Goal: Task Accomplishment & Management: Use online tool/utility

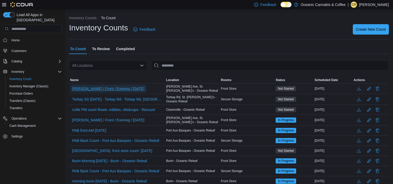
click at [134, 85] on span "[PERSON_NAME] / Front / Evening / [DATE]" at bounding box center [108, 89] width 72 height 8
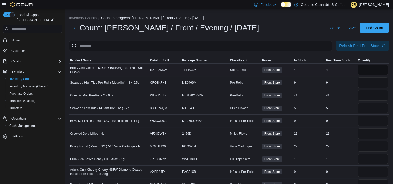
click at [368, 70] on input "number" at bounding box center [373, 70] width 30 height 10
click at [237, 59] on span "Classification" at bounding box center [240, 60] width 20 height 4
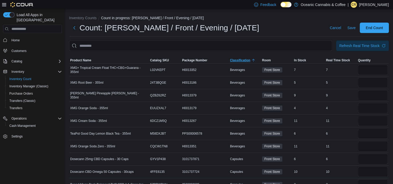
click at [243, 58] on span "Classification" at bounding box center [245, 60] width 32 height 6
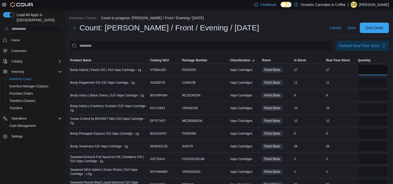
click at [384, 73] on input "number" at bounding box center [373, 70] width 30 height 10
type input "**"
click at [375, 81] on input "number" at bounding box center [373, 82] width 30 height 10
type input "**"
click at [367, 97] on input "number" at bounding box center [373, 95] width 30 height 10
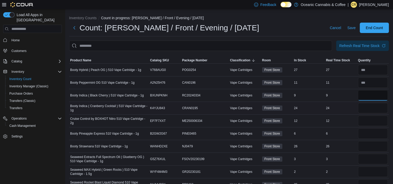
type input "*"
click at [369, 109] on input "number" at bounding box center [373, 108] width 30 height 10
type input "**"
click at [375, 122] on input "number" at bounding box center [373, 121] width 30 height 10
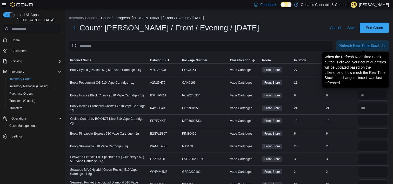
click at [378, 45] on div "Refresh Real Time Stock" at bounding box center [359, 45] width 40 height 5
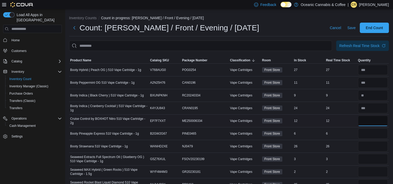
click at [367, 121] on input "number" at bounding box center [373, 121] width 30 height 10
type input "**"
click at [369, 133] on input "number" at bounding box center [373, 133] width 30 height 10
type input "*"
click at [369, 147] on input "number" at bounding box center [373, 146] width 30 height 10
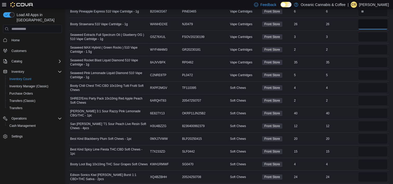
scroll to position [110, 0]
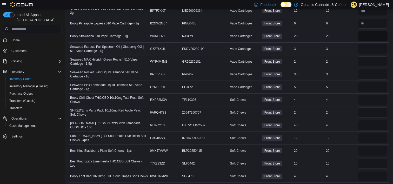
type input "**"
click at [370, 49] on input "number" at bounding box center [373, 49] width 30 height 10
type input "*"
click at [367, 60] on input "number" at bounding box center [373, 61] width 30 height 10
type input "*"
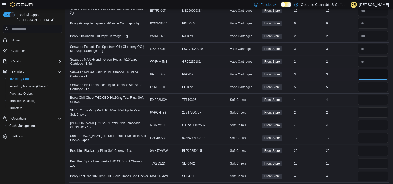
click at [365, 73] on input "number" at bounding box center [373, 74] width 30 height 10
type input "**"
click at [366, 86] on input "number" at bounding box center [373, 87] width 30 height 10
type input "*"
click at [369, 99] on input "number" at bounding box center [373, 100] width 30 height 10
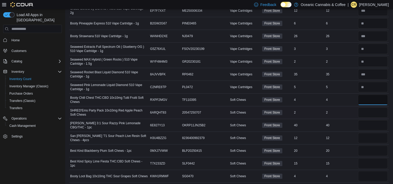
type input "*"
click at [368, 113] on input "number" at bounding box center [373, 112] width 30 height 10
type input "*"
click at [370, 126] on input "number" at bounding box center [373, 125] width 30 height 10
type input "**"
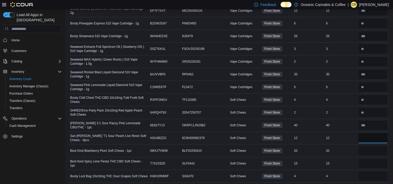
click at [366, 136] on input "number" at bounding box center [373, 138] width 30 height 10
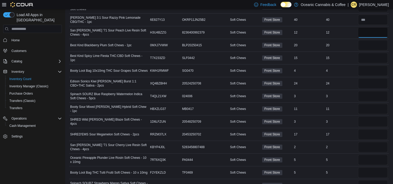
scroll to position [194, 0]
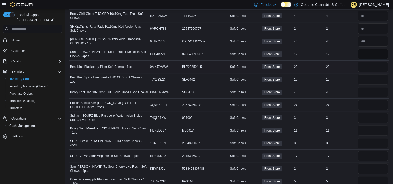
type input "**"
click at [366, 68] on input "number" at bounding box center [373, 67] width 30 height 10
type input "**"
click at [367, 80] on input "number" at bounding box center [373, 79] width 30 height 10
type input "**"
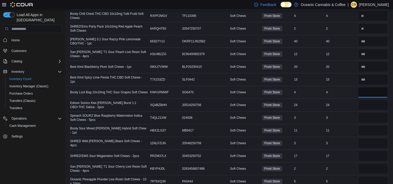
click at [367, 92] on input "number" at bounding box center [373, 92] width 30 height 10
type input "*"
click at [372, 103] on input "number" at bounding box center [373, 105] width 30 height 10
type input "**"
click at [371, 118] on input "number" at bounding box center [373, 117] width 30 height 10
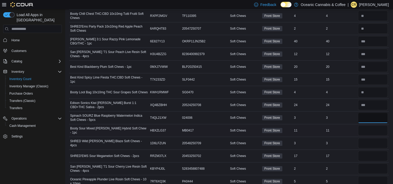
type input "*"
click at [371, 129] on input "number" at bounding box center [373, 130] width 30 height 10
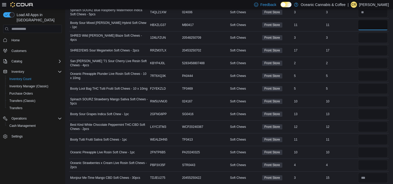
scroll to position [302, 0]
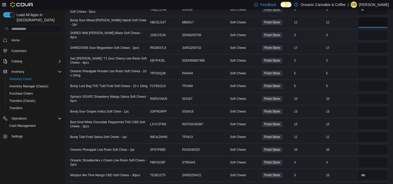
type input "**"
click at [365, 34] on input "number" at bounding box center [373, 35] width 30 height 10
type input "*"
click at [376, 45] on input "number" at bounding box center [373, 48] width 30 height 10
type input "**"
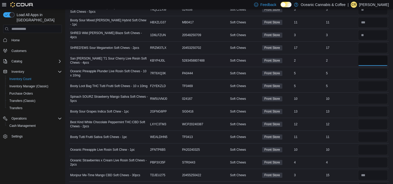
click at [369, 60] on input "number" at bounding box center [373, 60] width 30 height 10
type input "*"
click at [367, 71] on input "number" at bounding box center [373, 73] width 30 height 10
type input "*"
click at [369, 84] on input "number" at bounding box center [373, 86] width 30 height 10
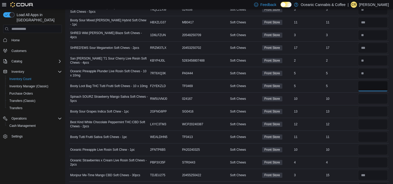
type input "*"
click at [368, 96] on input "number" at bounding box center [373, 99] width 30 height 10
type input "*"
type input "**"
click at [369, 112] on input "number" at bounding box center [373, 111] width 30 height 10
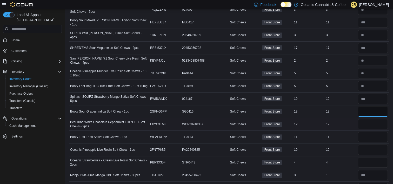
type input "**"
click at [372, 124] on input "number" at bounding box center [373, 124] width 30 height 10
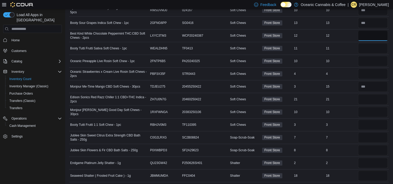
scroll to position [381, 0]
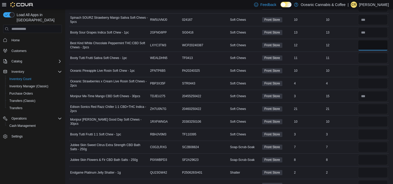
type input "**"
click at [376, 56] on input "number" at bounding box center [373, 58] width 30 height 10
type input "**"
click at [372, 69] on input "number" at bounding box center [373, 70] width 30 height 10
type input "**"
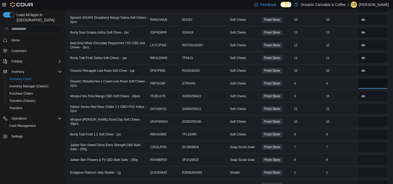
click at [371, 81] on input "number" at bounding box center [373, 83] width 30 height 10
type input "*"
click at [373, 94] on input "number" at bounding box center [373, 96] width 30 height 10
type input "**"
click at [372, 107] on input "number" at bounding box center [373, 109] width 30 height 10
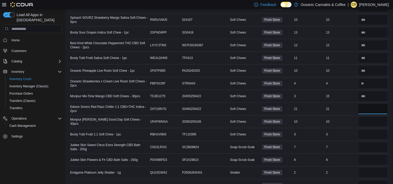
type input "**"
click at [370, 122] on input "number" at bounding box center [373, 121] width 30 height 10
type input "**"
click at [368, 132] on input "number" at bounding box center [373, 134] width 30 height 10
type input "*"
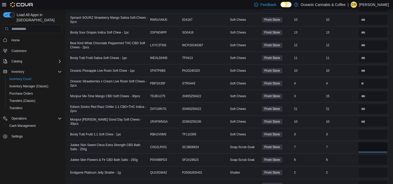
click at [371, 146] on input "number" at bounding box center [373, 147] width 30 height 10
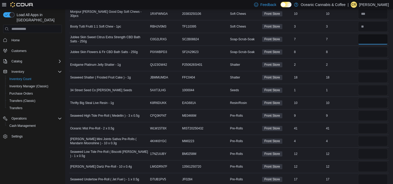
scroll to position [484, 0]
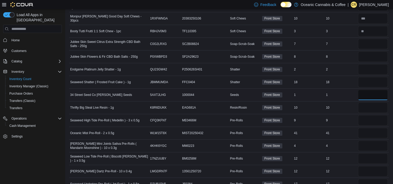
click at [382, 92] on input "number" at bounding box center [373, 95] width 30 height 10
type input "*"
click at [368, 68] on input "number" at bounding box center [373, 69] width 30 height 10
type input "*"
click at [368, 80] on input "*" at bounding box center [373, 82] width 30 height 10
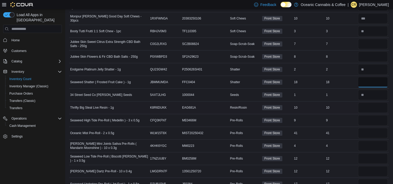
type input "**"
click at [370, 105] on input "number" at bounding box center [373, 107] width 30 height 10
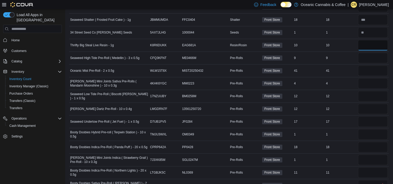
scroll to position [539, 0]
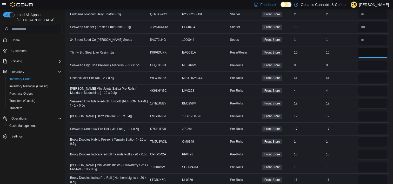
type input "**"
click at [368, 62] on input "number" at bounding box center [373, 65] width 30 height 10
type input "*"
click at [364, 77] on input "number" at bounding box center [373, 78] width 30 height 10
type input "**"
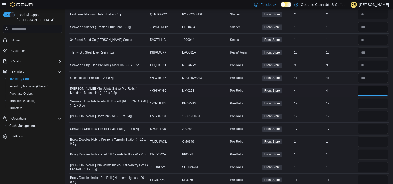
click at [370, 88] on input "number" at bounding box center [373, 90] width 30 height 10
type input "*"
click at [370, 99] on input "number" at bounding box center [373, 103] width 30 height 10
type input "**"
click at [371, 113] on input "number" at bounding box center [373, 116] width 30 height 10
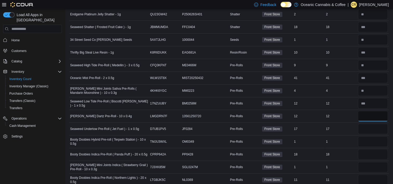
type input "**"
click at [373, 124] on input "number" at bounding box center [373, 129] width 30 height 10
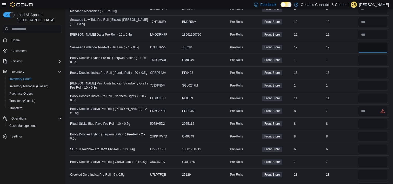
scroll to position [618, 0]
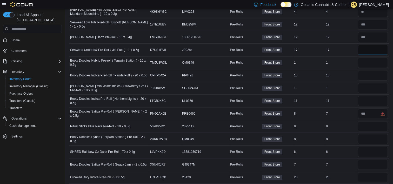
type input "**"
click at [371, 57] on input "number" at bounding box center [373, 62] width 30 height 10
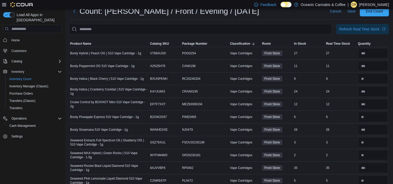
scroll to position [0, 0]
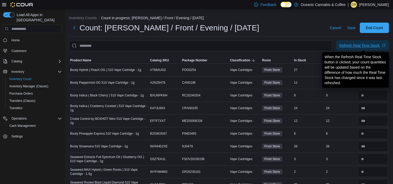
click at [368, 44] on div "Refresh Real Time Stock" at bounding box center [359, 45] width 40 height 5
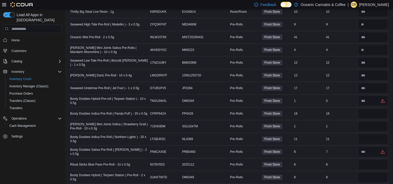
scroll to position [575, 0]
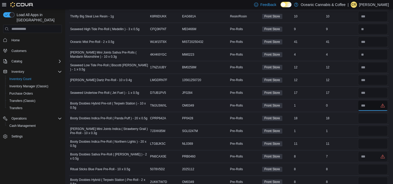
click at [369, 104] on input "number" at bounding box center [373, 105] width 30 height 10
type input "*"
click at [373, 114] on input "number" at bounding box center [373, 118] width 30 height 10
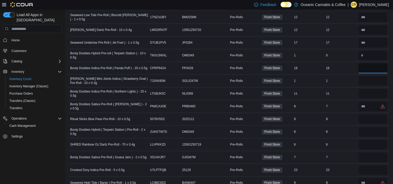
scroll to position [628, 0]
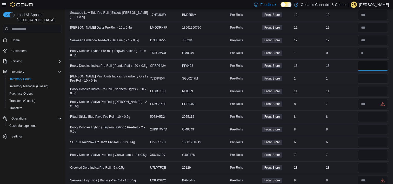
type input "**"
click at [365, 77] on input "number" at bounding box center [373, 78] width 30 height 10
type input "*"
click at [368, 90] on input "number" at bounding box center [373, 91] width 30 height 10
type input "**"
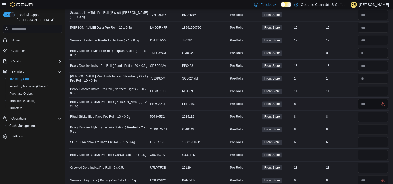
click at [367, 102] on input "number" at bounding box center [373, 104] width 30 height 10
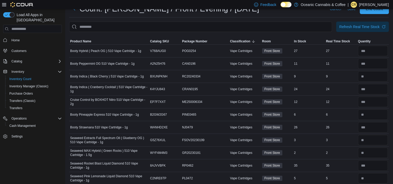
scroll to position [0, 0]
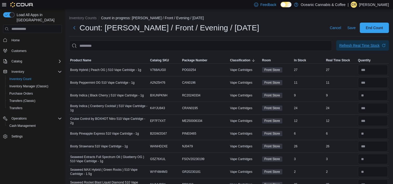
click at [371, 42] on span "Refresh Real Time Stock" at bounding box center [362, 45] width 46 height 10
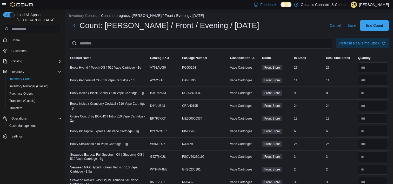
click at [374, 39] on span "Refresh Real Time Stock" at bounding box center [362, 43] width 46 height 10
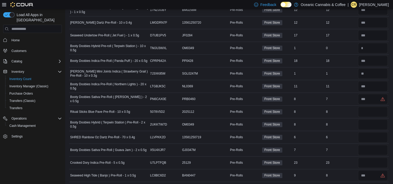
scroll to position [638, 0]
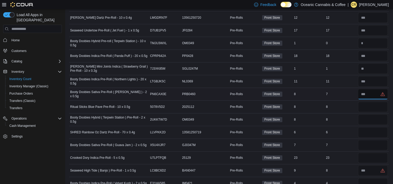
click at [368, 92] on input "number" at bounding box center [373, 94] width 30 height 10
type input "*"
click at [370, 103] on input "number" at bounding box center [373, 107] width 30 height 10
type input "*"
click at [371, 116] on input "number" at bounding box center [373, 119] width 30 height 10
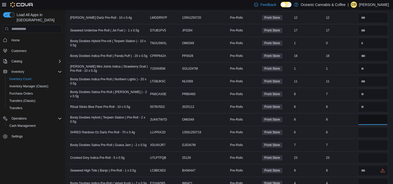
type input "*"
click at [369, 129] on input "number" at bounding box center [373, 132] width 30 height 10
type input "*"
click at [372, 142] on input "number" at bounding box center [373, 145] width 30 height 10
type input "*"
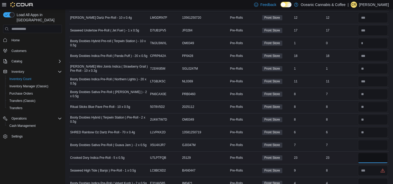
click at [372, 155] on input "number" at bounding box center [373, 157] width 30 height 10
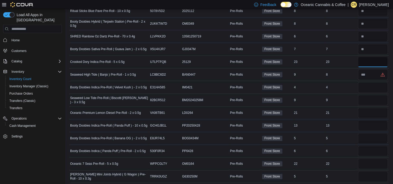
scroll to position [743, 0]
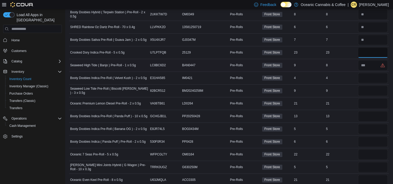
type input "**"
click at [370, 62] on input "number" at bounding box center [373, 65] width 30 height 10
type input "*"
click at [366, 75] on input "number" at bounding box center [373, 78] width 30 height 10
type input "*"
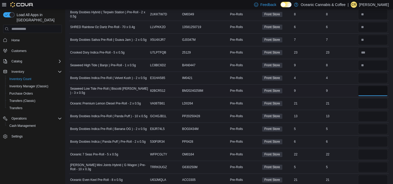
click at [369, 88] on input "number" at bounding box center [373, 90] width 30 height 10
type input "*"
click at [370, 101] on input "number" at bounding box center [373, 103] width 30 height 10
type input "**"
click at [369, 113] on input "number" at bounding box center [373, 116] width 30 height 10
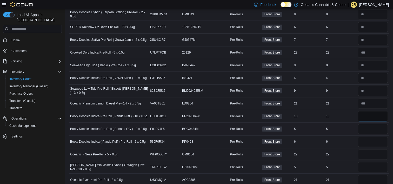
type input "**"
click at [369, 124] on input "number" at bounding box center [373, 129] width 30 height 10
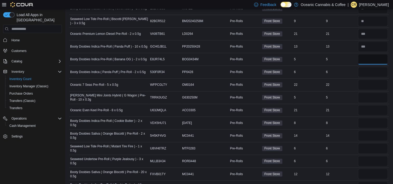
scroll to position [815, 0]
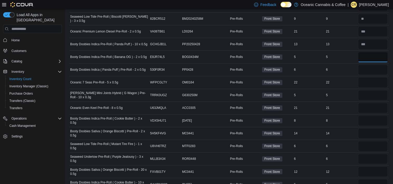
type input "*"
click at [368, 68] on input "number" at bounding box center [373, 69] width 30 height 10
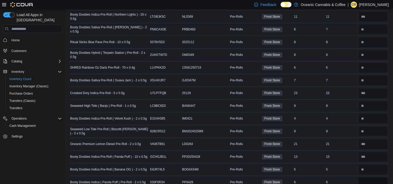
scroll to position [695, 0]
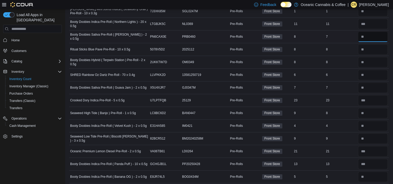
click at [376, 32] on input "number" at bounding box center [373, 36] width 30 height 10
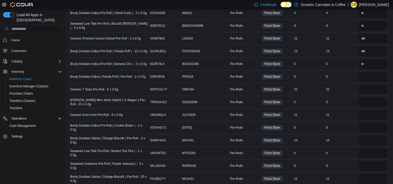
scroll to position [805, 0]
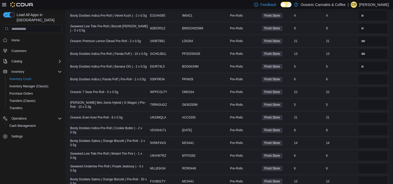
type input "*"
click at [375, 77] on input "number" at bounding box center [373, 79] width 30 height 10
type input "*"
click at [364, 89] on input "number" at bounding box center [373, 92] width 30 height 10
type input "**"
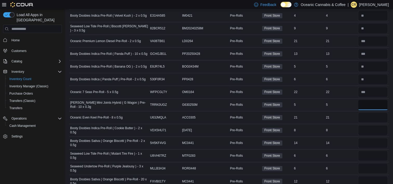
click at [370, 103] on input "number" at bounding box center [373, 104] width 30 height 10
type input "*"
click at [369, 114] on input "number" at bounding box center [373, 117] width 30 height 10
type input "**"
click at [371, 125] on input "number" at bounding box center [373, 130] width 30 height 10
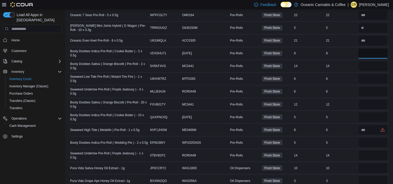
scroll to position [885, 0]
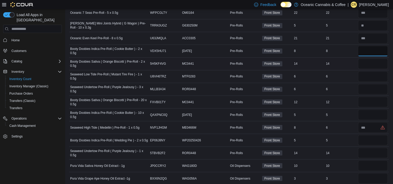
type input "*"
click at [367, 61] on input "number" at bounding box center [373, 63] width 30 height 10
type input "**"
click at [370, 74] on input "number" at bounding box center [373, 76] width 30 height 10
type input "*"
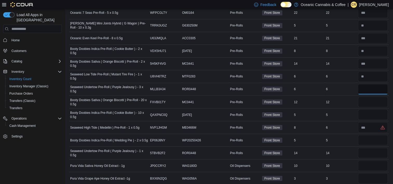
click at [367, 85] on input "number" at bounding box center [373, 89] width 30 height 10
type input "*"
click at [370, 97] on input "number" at bounding box center [373, 102] width 30 height 10
type input "**"
click at [369, 114] on input "number" at bounding box center [373, 114] width 30 height 10
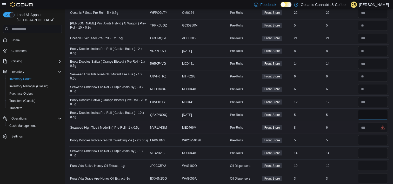
type input "*"
click at [367, 125] on input "number" at bounding box center [373, 127] width 30 height 10
click at [369, 122] on input "number" at bounding box center [373, 127] width 30 height 10
type input "*"
click at [371, 135] on input "number" at bounding box center [373, 140] width 30 height 10
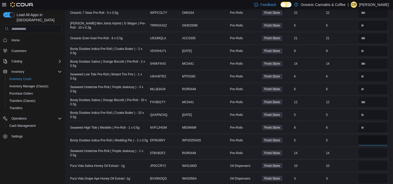
type input "*"
click at [368, 148] on input "number" at bounding box center [373, 153] width 30 height 10
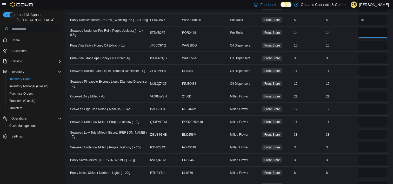
scroll to position [1000, 0]
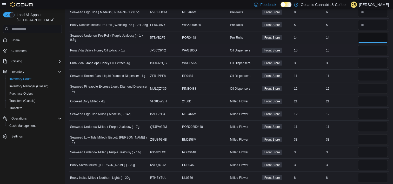
type input "**"
click at [372, 49] on input "number" at bounding box center [373, 50] width 30 height 10
click at [377, 96] on input "number" at bounding box center [373, 101] width 30 height 10
type input "**"
click at [367, 109] on input "number" at bounding box center [373, 114] width 30 height 10
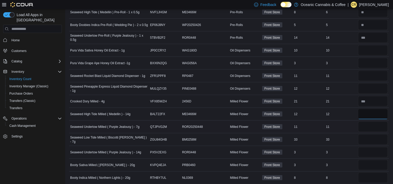
type input "**"
click at [373, 122] on input "number" at bounding box center [373, 127] width 30 height 10
type input "**"
click at [367, 134] on input "number" at bounding box center [373, 139] width 30 height 10
type input "**"
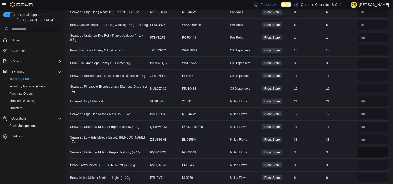
click at [368, 147] on input "number" at bounding box center [373, 152] width 30 height 10
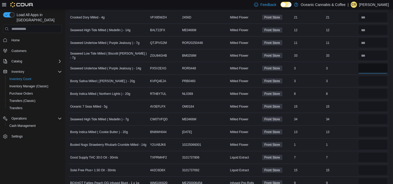
scroll to position [1081, 0]
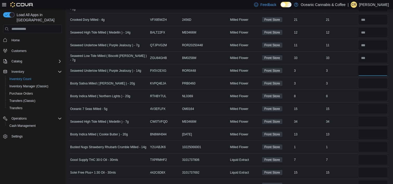
type input "*"
click at [373, 79] on input "number" at bounding box center [373, 83] width 30 height 10
type input "*"
click at [374, 91] on input "number" at bounding box center [373, 96] width 30 height 10
type input "*"
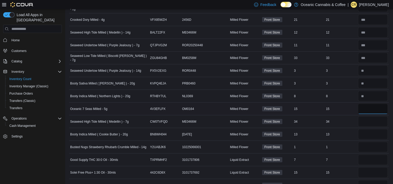
click at [370, 104] on input "number" at bounding box center [373, 109] width 30 height 10
click at [366, 129] on input "number" at bounding box center [373, 134] width 30 height 10
type input "**"
click at [366, 116] on input "number" at bounding box center [373, 121] width 30 height 10
type input "**"
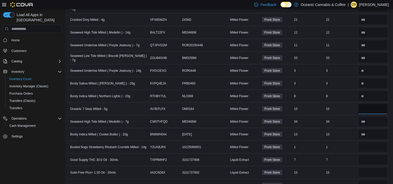
click at [376, 104] on input "number" at bounding box center [373, 109] width 30 height 10
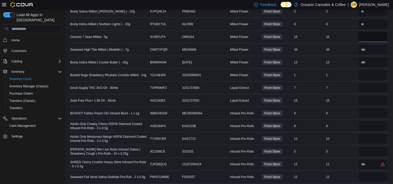
scroll to position [1160, 0]
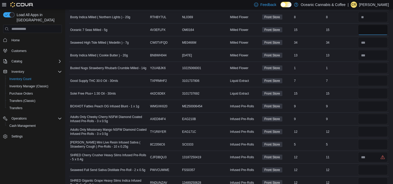
type input "**"
click at [370, 63] on input "number" at bounding box center [373, 68] width 30 height 10
click at [370, 63] on input "*" at bounding box center [373, 68] width 30 height 10
type input "*"
click at [368, 77] on input "number" at bounding box center [373, 81] width 30 height 10
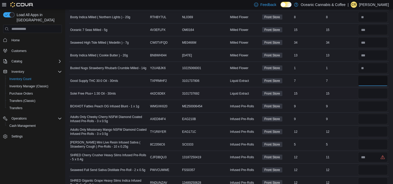
type input "*"
click at [369, 90] on input "number" at bounding box center [373, 93] width 30 height 10
type input "**"
click at [371, 101] on input "number" at bounding box center [373, 106] width 30 height 10
type input "*"
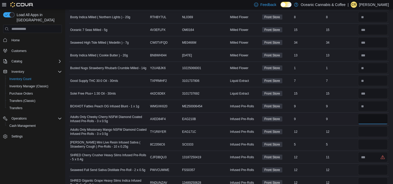
click at [370, 114] on input "number" at bounding box center [373, 119] width 30 height 10
type input "*"
click at [373, 129] on input "number" at bounding box center [373, 132] width 30 height 10
type input "**"
click at [373, 140] on input "number" at bounding box center [373, 144] width 30 height 10
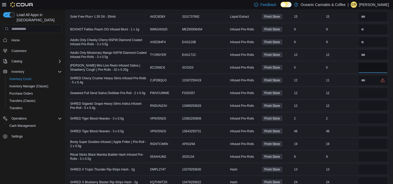
scroll to position [1234, 0]
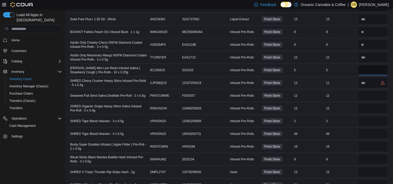
type input "*"
click at [366, 79] on input "number" at bounding box center [373, 83] width 30 height 10
type input "**"
click at [366, 103] on input "number" at bounding box center [373, 108] width 30 height 10
type input "**"
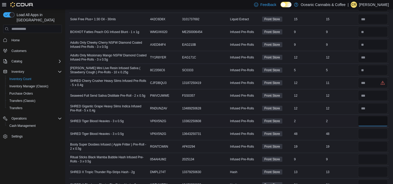
click at [363, 116] on input "number" at bounding box center [373, 121] width 30 height 10
click at [366, 129] on input "number" at bounding box center [373, 134] width 30 height 10
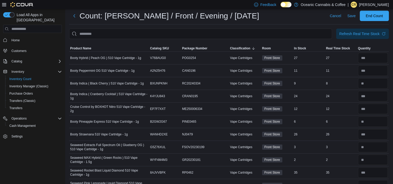
scroll to position [17, 0]
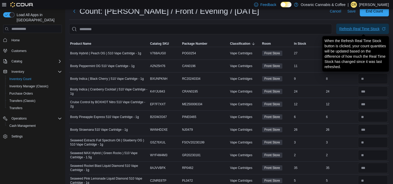
click at [371, 28] on div "Refresh Real Time Stock" at bounding box center [359, 28] width 40 height 5
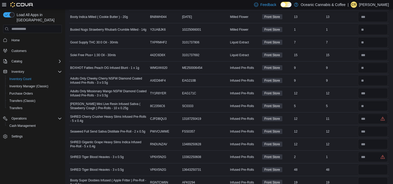
scroll to position [1225, 0]
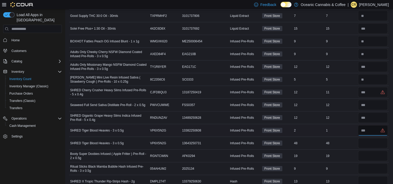
click at [370, 126] on input "number" at bounding box center [373, 130] width 30 height 10
type input "*"
click at [367, 138] on input "number" at bounding box center [373, 143] width 30 height 10
type input "**"
click at [371, 89] on input "number" at bounding box center [373, 92] width 30 height 10
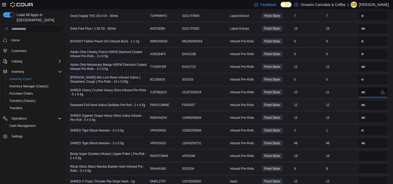
type input "**"
click at [371, 100] on input "number" at bounding box center [373, 105] width 30 height 10
type input "*"
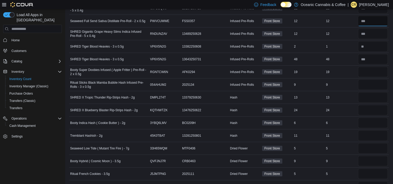
scroll to position [1304, 0]
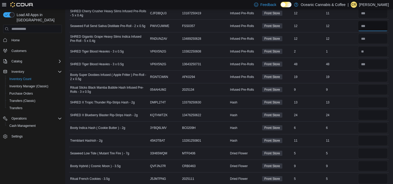
type input "**"
click at [377, 73] on input "number" at bounding box center [373, 77] width 30 height 10
click at [368, 84] on input "number" at bounding box center [373, 89] width 30 height 10
click at [367, 100] on input "number" at bounding box center [373, 102] width 30 height 10
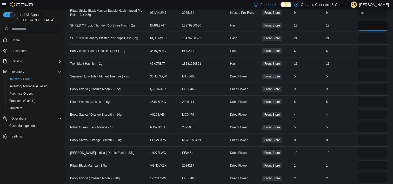
scroll to position [1371, 0]
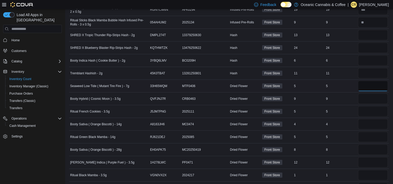
click at [382, 83] on input "number" at bounding box center [373, 86] width 30 height 10
click at [378, 96] on input "number" at bounding box center [373, 99] width 30 height 10
click at [370, 106] on input "number" at bounding box center [373, 111] width 30 height 10
click at [367, 119] on input "number" at bounding box center [373, 124] width 30 height 10
click at [370, 132] on input "number" at bounding box center [373, 137] width 30 height 10
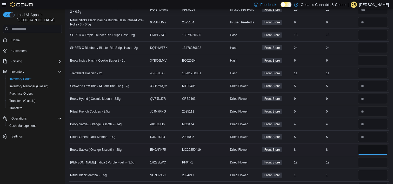
click at [367, 144] on input "number" at bounding box center [373, 149] width 30 height 10
click at [365, 157] on input "number" at bounding box center [373, 162] width 30 height 10
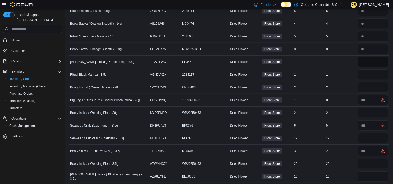
scroll to position [1467, 0]
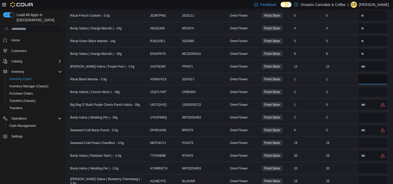
click at [374, 74] on input "number" at bounding box center [373, 79] width 30 height 10
click at [366, 87] on input "number" at bounding box center [373, 92] width 30 height 10
click at [369, 99] on input "number" at bounding box center [373, 104] width 30 height 10
click at [367, 112] on input "number" at bounding box center [373, 117] width 30 height 10
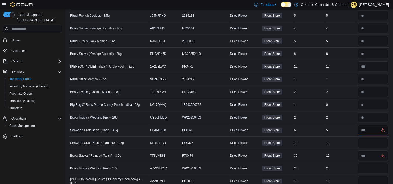
click at [372, 125] on input "number" at bounding box center [373, 130] width 30 height 10
click at [367, 138] on input "number" at bounding box center [373, 143] width 30 height 10
click at [367, 152] on input "number" at bounding box center [373, 155] width 30 height 10
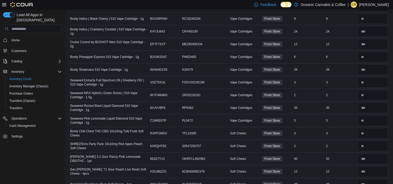
scroll to position [0, 0]
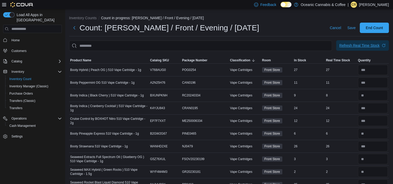
click at [374, 43] on span "Refresh Real Time Stock" at bounding box center [362, 45] width 46 height 10
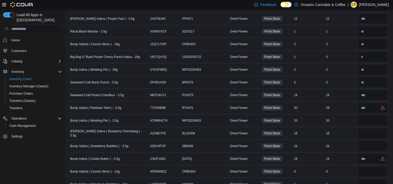
scroll to position [1525, 0]
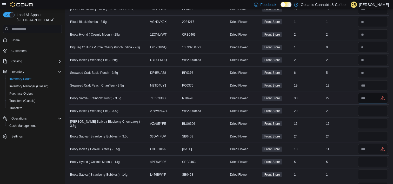
click at [363, 94] on input "number" at bounding box center [373, 98] width 30 height 10
click at [366, 106] on input "number" at bounding box center [373, 111] width 30 height 10
click at [364, 118] on input "number" at bounding box center [373, 123] width 30 height 10
click at [367, 131] on input "number" at bounding box center [373, 136] width 30 height 10
click at [369, 144] on input "number" at bounding box center [373, 149] width 30 height 10
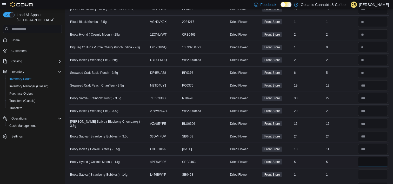
click at [371, 157] on input "number" at bounding box center [373, 162] width 30 height 10
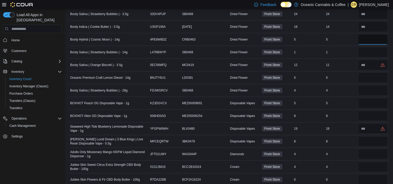
scroll to position [1632, 0]
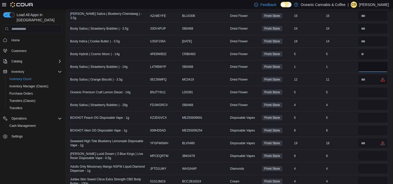
click at [372, 62] on input "number" at bounding box center [373, 67] width 30 height 10
click at [369, 74] on input "number" at bounding box center [373, 79] width 30 height 10
click at [367, 87] on input "number" at bounding box center [373, 92] width 30 height 10
click at [369, 100] on input "number" at bounding box center [373, 105] width 30 height 10
click at [366, 112] on input "number" at bounding box center [373, 117] width 30 height 10
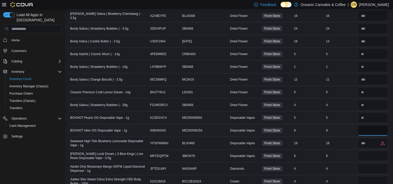
click at [366, 125] on input "number" at bounding box center [373, 130] width 30 height 10
click at [366, 138] on input "number" at bounding box center [373, 143] width 30 height 10
click at [369, 151] on input "number" at bounding box center [373, 156] width 30 height 10
click at [367, 163] on input "number" at bounding box center [373, 168] width 30 height 10
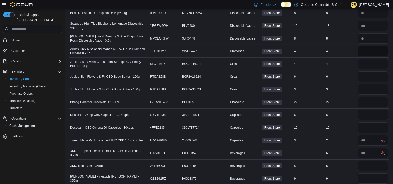
scroll to position [1743, 0]
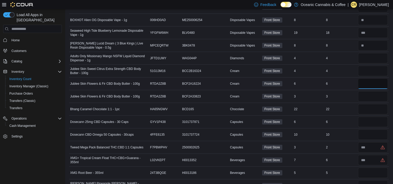
click at [366, 78] on input "number" at bounding box center [373, 83] width 30 height 10
click at [362, 104] on input "number" at bounding box center [373, 109] width 30 height 10
click at [374, 53] on input "number" at bounding box center [373, 58] width 30 height 10
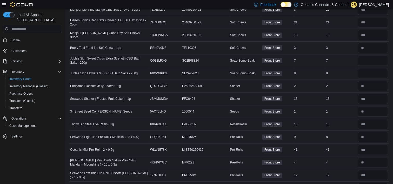
scroll to position [472, 0]
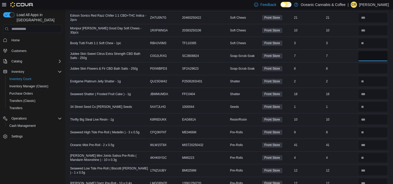
click at [375, 53] on input "number" at bounding box center [373, 56] width 30 height 10
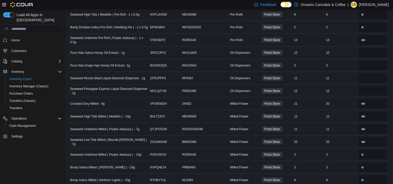
scroll to position [992, 0]
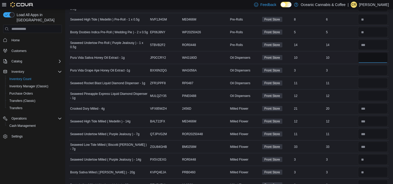
click at [370, 56] on input "number" at bounding box center [373, 57] width 30 height 10
click at [369, 67] on input "number" at bounding box center [373, 70] width 30 height 10
click at [372, 82] on input "number" at bounding box center [373, 83] width 30 height 10
click at [370, 91] on input "number" at bounding box center [373, 96] width 30 height 10
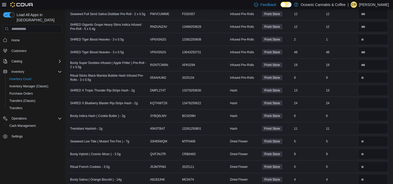
scroll to position [1294, 0]
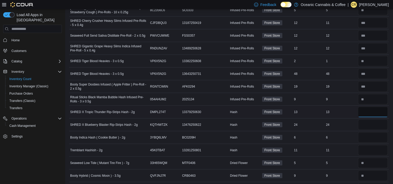
click at [372, 107] on input "number" at bounding box center [373, 112] width 30 height 10
click at [376, 119] on input "number" at bounding box center [373, 124] width 30 height 10
click at [371, 136] on input "number" at bounding box center [373, 137] width 30 height 10
click at [369, 145] on input "number" at bounding box center [373, 150] width 30 height 10
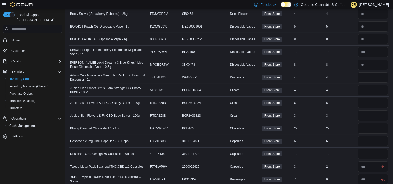
scroll to position [1736, 0]
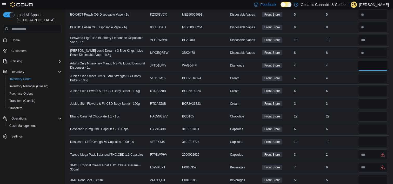
click at [377, 60] on input "number" at bounding box center [373, 65] width 30 height 10
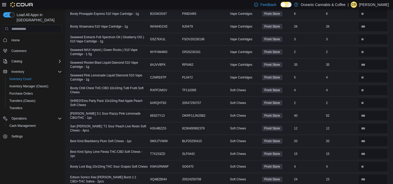
scroll to position [0, 0]
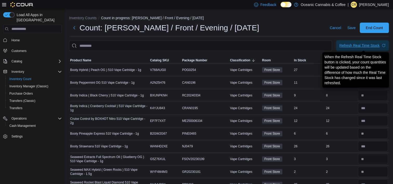
click at [370, 46] on div "Refresh Real Time Stock" at bounding box center [359, 45] width 40 height 5
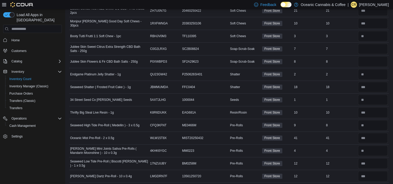
scroll to position [484, 0]
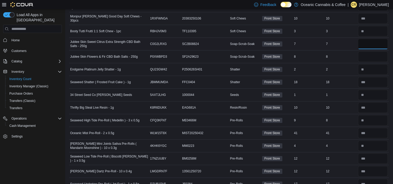
click at [373, 44] on input "number" at bounding box center [373, 44] width 30 height 10
click at [370, 58] on input "number" at bounding box center [373, 56] width 30 height 10
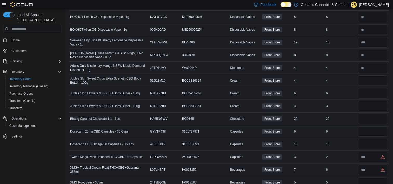
scroll to position [1731, 0]
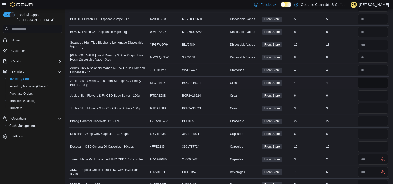
click at [367, 78] on input "number" at bounding box center [373, 83] width 30 height 10
click at [370, 90] on input "number" at bounding box center [373, 95] width 30 height 10
click at [368, 103] on input "number" at bounding box center [373, 108] width 30 height 10
click at [370, 116] on input "number" at bounding box center [373, 121] width 30 height 10
click at [371, 129] on input "number" at bounding box center [373, 134] width 30 height 10
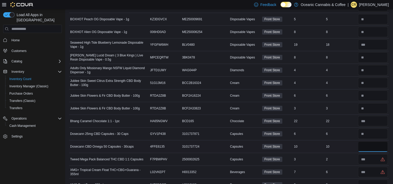
click at [368, 141] on input "number" at bounding box center [373, 146] width 30 height 10
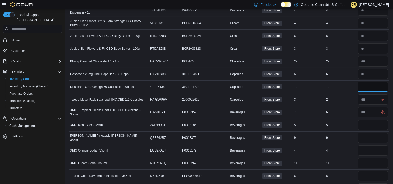
scroll to position [1798, 0]
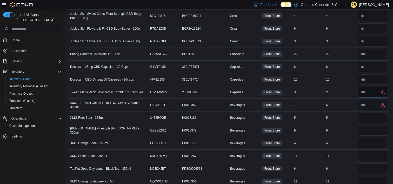
click at [371, 87] on input "number" at bounding box center [373, 92] width 30 height 10
click at [370, 100] on input "number" at bounding box center [373, 105] width 30 height 10
click at [368, 112] on input "number" at bounding box center [373, 117] width 30 height 10
click at [365, 125] on input "number" at bounding box center [373, 130] width 30 height 10
click at [368, 138] on input "number" at bounding box center [373, 143] width 30 height 10
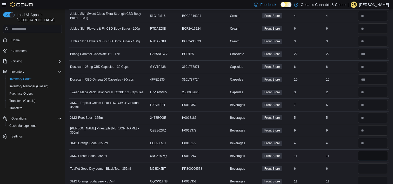
click at [367, 151] on input "number" at bounding box center [373, 156] width 30 height 10
click at [367, 163] on input "number" at bounding box center [373, 168] width 30 height 10
click at [368, 176] on input "number" at bounding box center [373, 181] width 30 height 10
drag, startPoint x: 394, startPoint y: 165, endPoint x: 393, endPoint y: 84, distance: 81.3
click at [389, 86] on div at bounding box center [373, 92] width 32 height 12
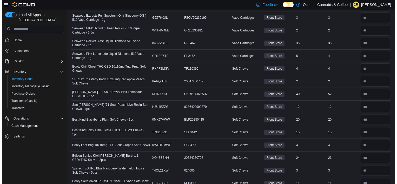
scroll to position [0, 0]
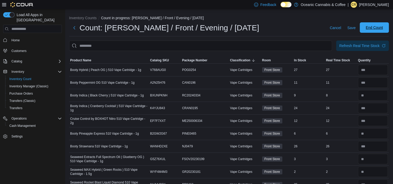
click at [376, 26] on span "End Count" at bounding box center [374, 27] width 17 height 5
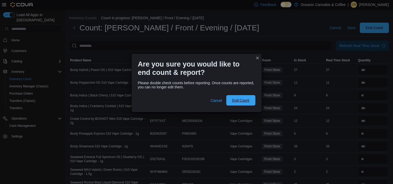
click at [238, 103] on span "End Count" at bounding box center [240, 100] width 23 height 10
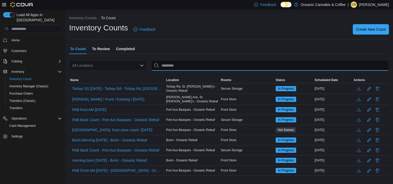
click at [249, 66] on input "This is a search bar. After typing your query, hit enter to filter the results …" at bounding box center [270, 65] width 238 height 10
